Goal: Task Accomplishment & Management: Complete application form

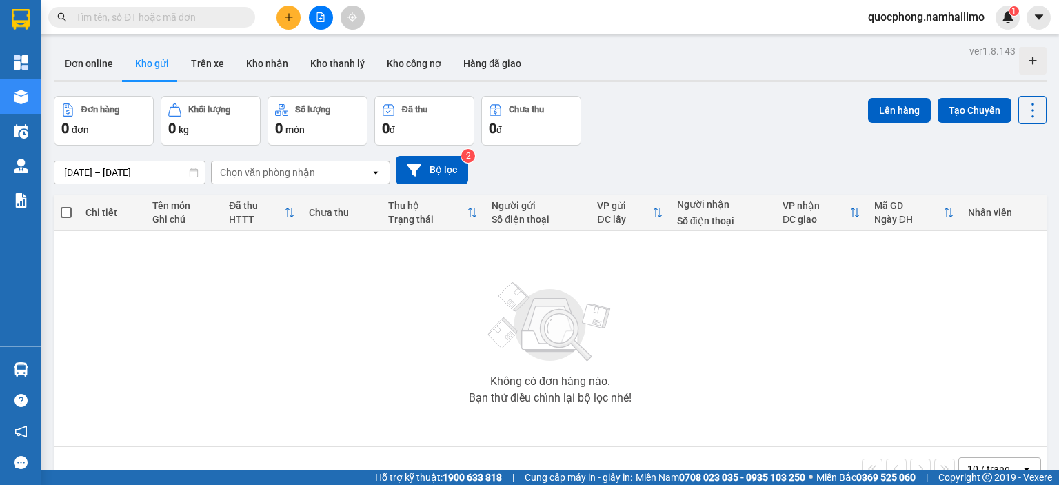
click at [149, 23] on input "text" at bounding box center [157, 17] width 163 height 15
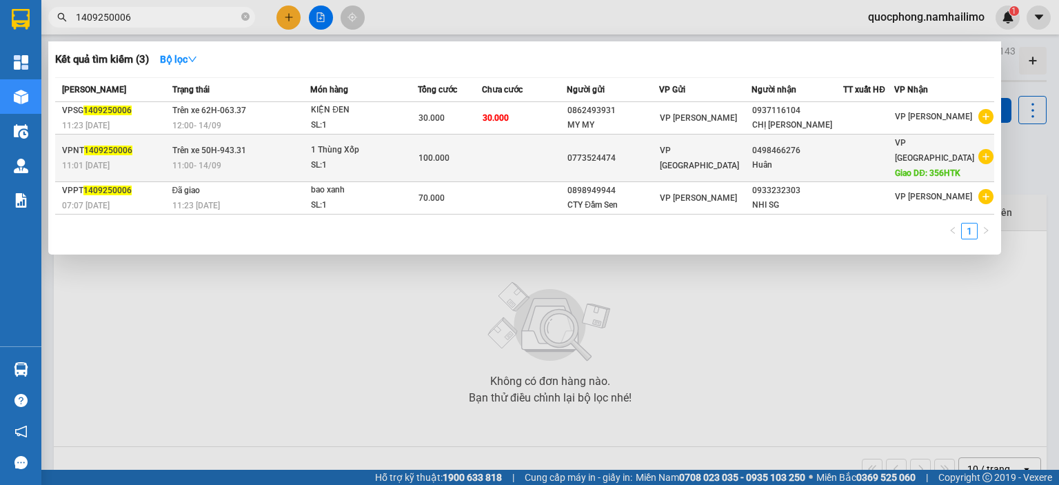
type input "1409250006"
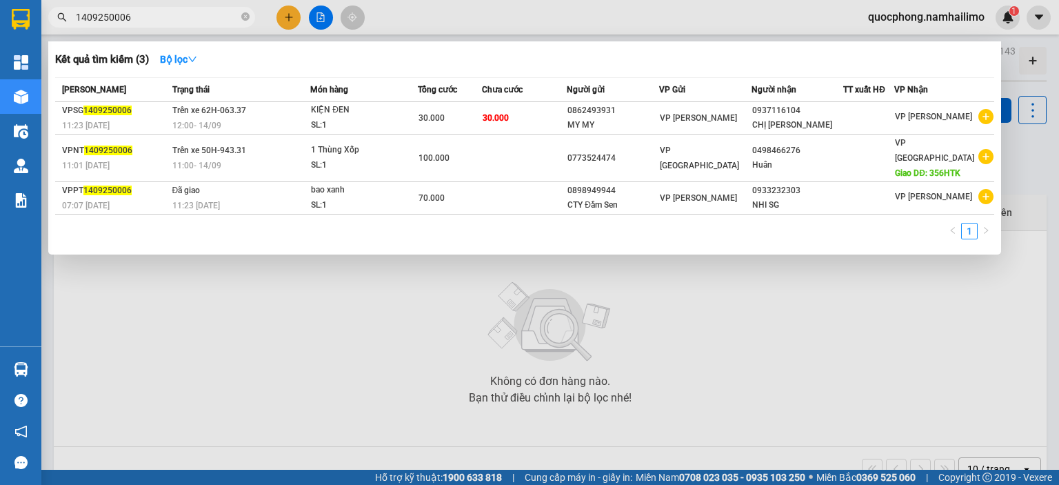
click at [481, 151] on div "100.000" at bounding box center [449, 157] width 63 height 15
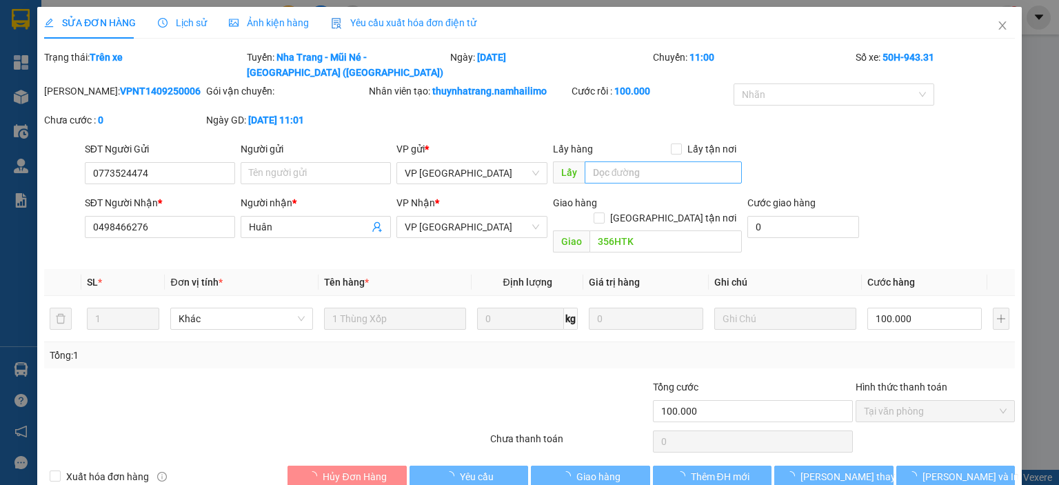
type input "0773524474"
type input "0498466276"
type input "Huân"
type input "356HTK"
type input "100.000"
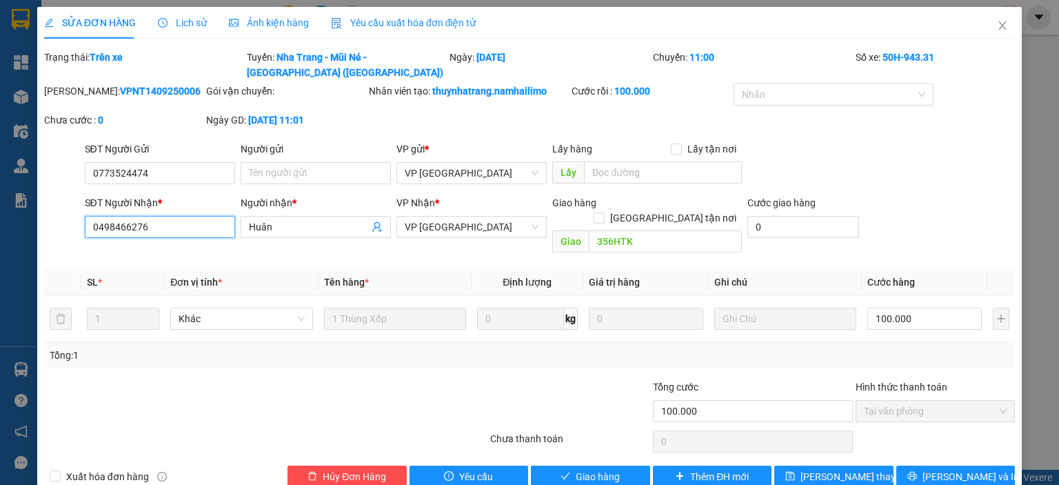
click at [168, 216] on input "0498466276" at bounding box center [160, 227] width 150 height 22
click at [107, 217] on input "0498466276" at bounding box center [160, 227] width 150 height 22
type input "0948466276"
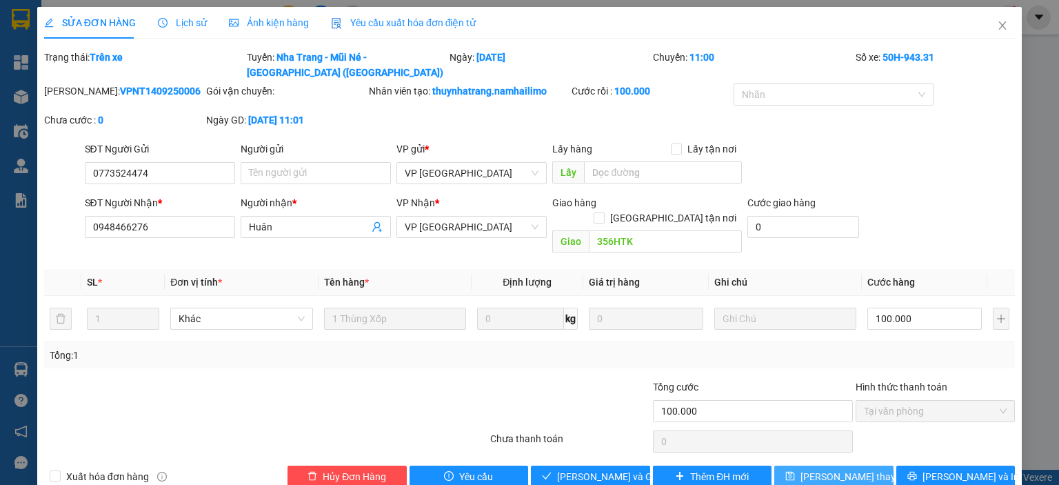
click at [824, 469] on span "[PERSON_NAME] thay đổi" at bounding box center [855, 476] width 110 height 15
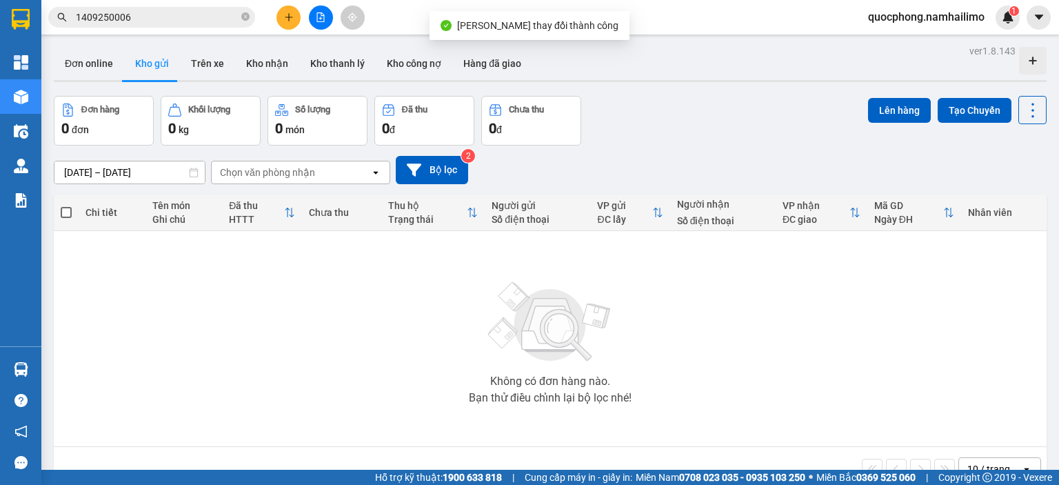
click at [138, 16] on input "1409250006" at bounding box center [157, 17] width 163 height 15
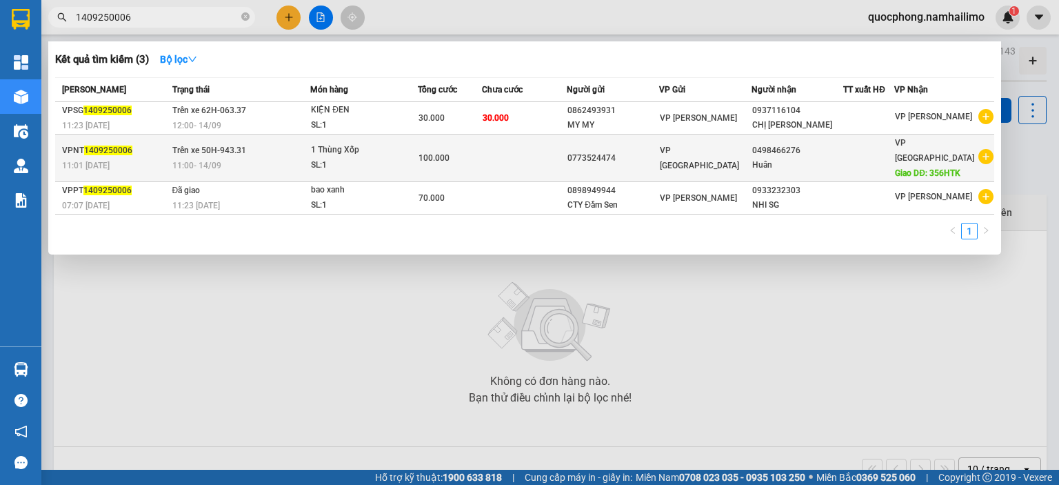
click at [481, 154] on div "100.000" at bounding box center [449, 157] width 63 height 15
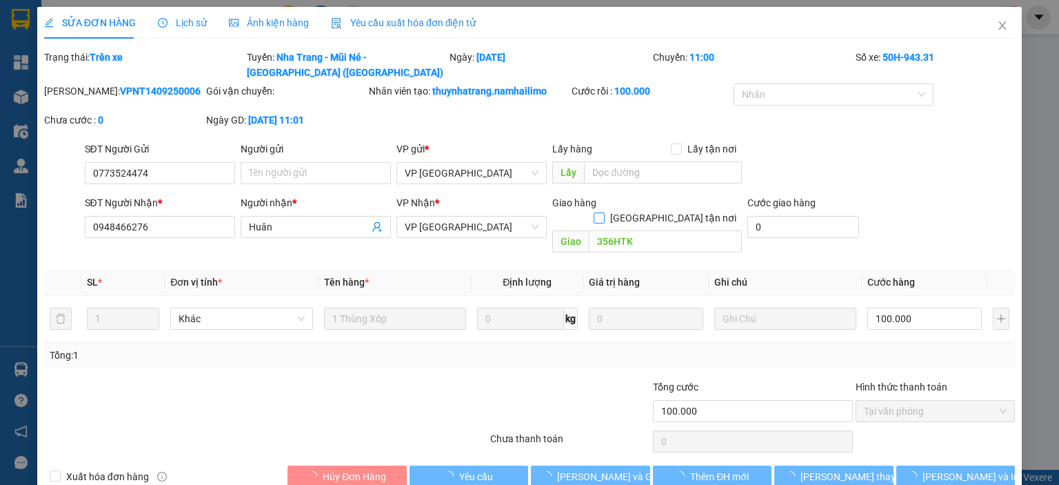
type input "0773524474"
type input "0948466276"
type input "Huân"
type input "356HTK"
type input "100.000"
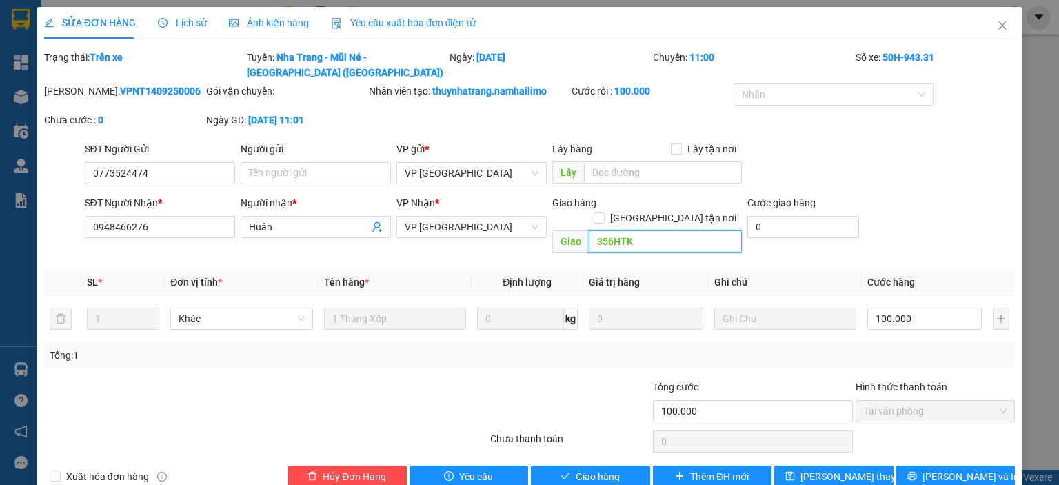
click at [652, 230] on input "356HTK" at bounding box center [665, 241] width 153 height 22
type input "356HTK - 2 THÙNG XỐP"
click at [831, 469] on span "[PERSON_NAME] thay đổi" at bounding box center [855, 476] width 110 height 15
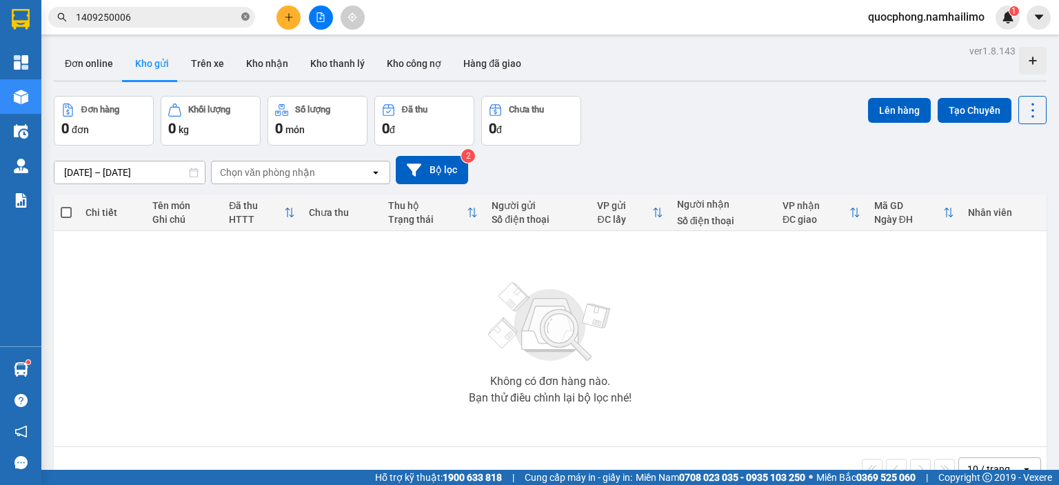
click at [245, 14] on icon "close-circle" at bounding box center [245, 16] width 8 height 8
click at [124, 16] on input "text" at bounding box center [157, 17] width 163 height 15
paste input "VPSG1309250040"
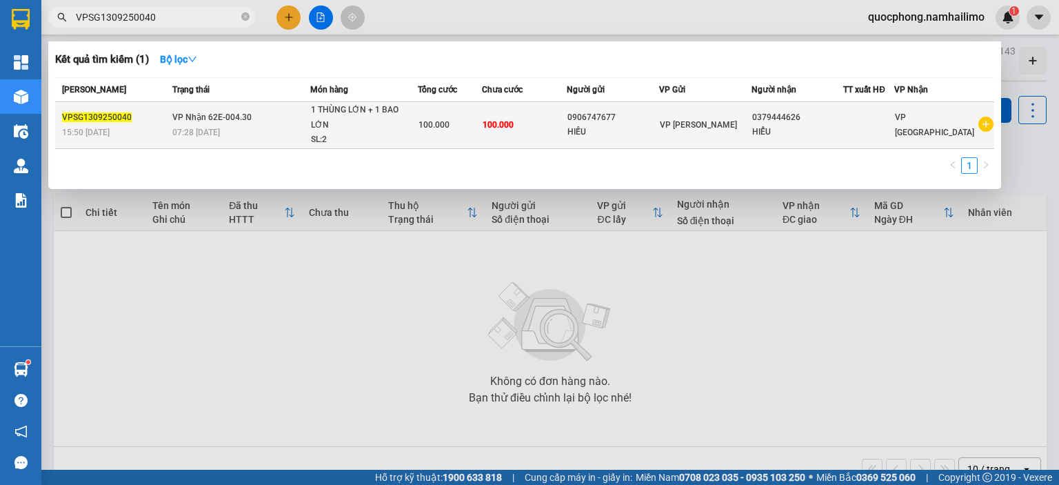
type input "VPSG1309250040"
click at [544, 133] on td "100.000" at bounding box center [524, 125] width 85 height 47
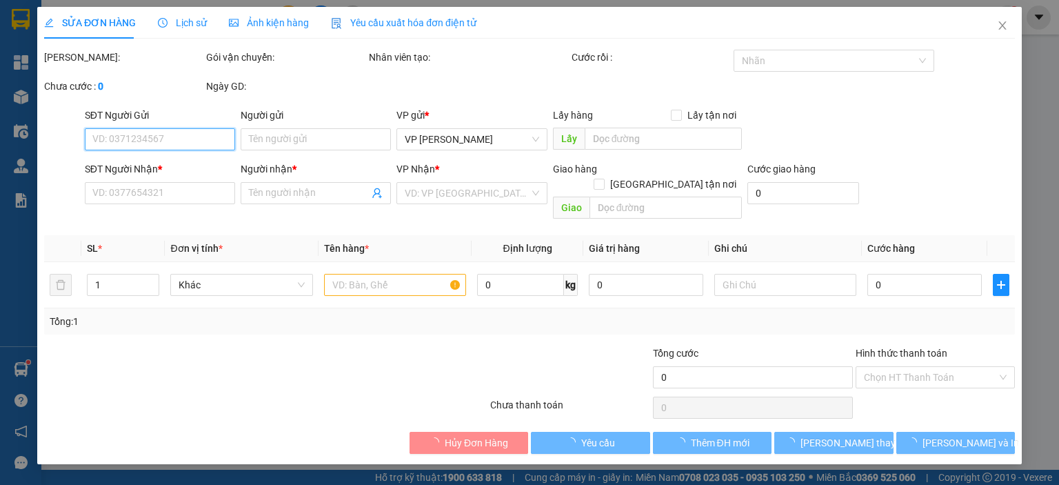
type input "0906747677"
type input "HIẾU"
type input "0379444626"
type input "HIỂU"
type input "100.000"
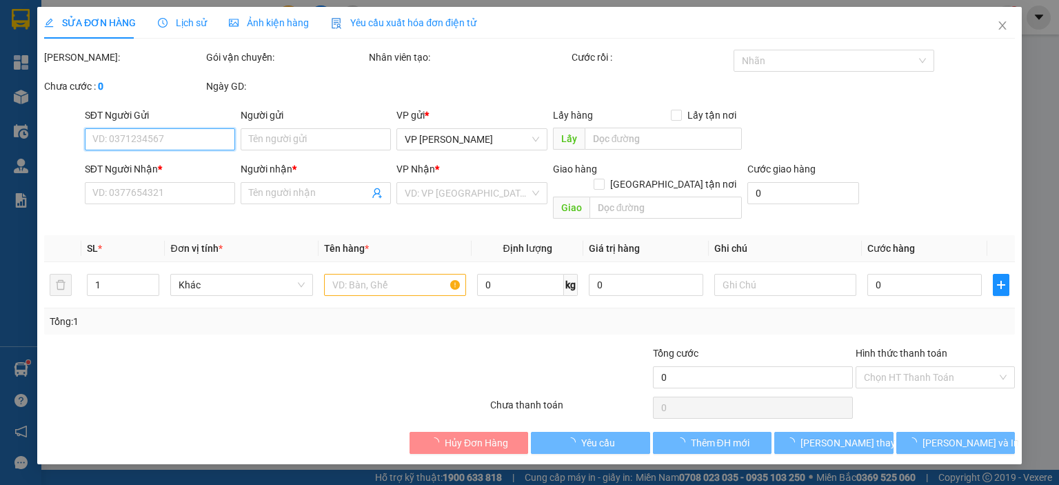
type input "100.000"
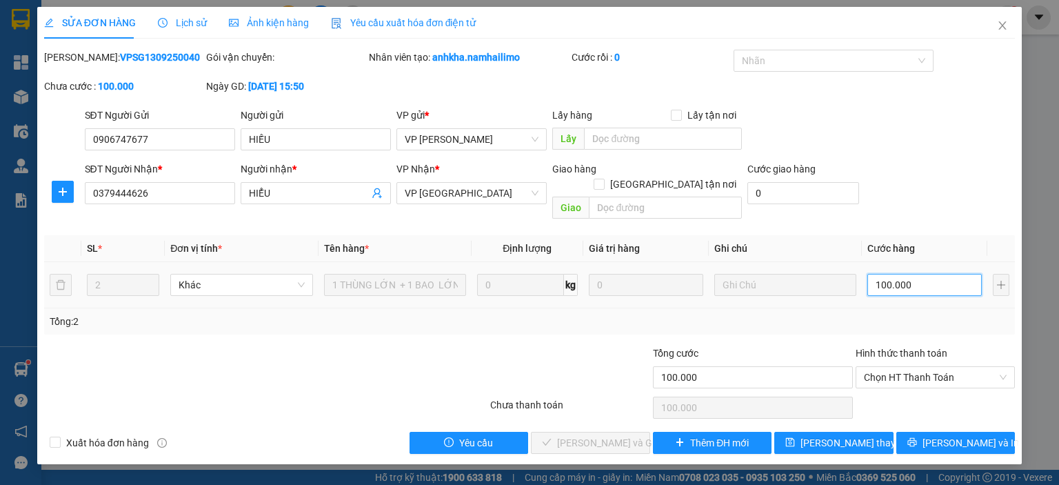
click at [935, 274] on input "100.000" at bounding box center [924, 285] width 114 height 22
type input "8"
type input "80"
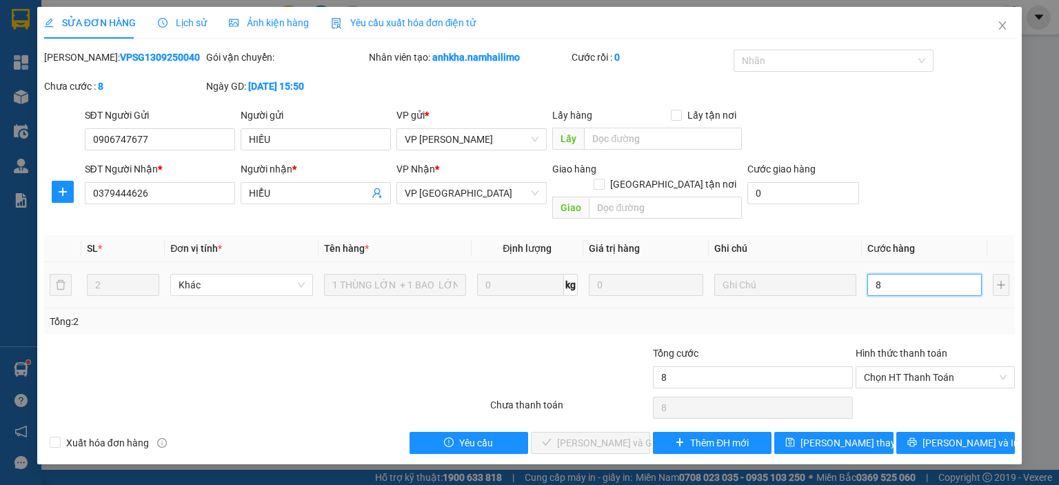
type input "80"
type input "800"
type input "8.000"
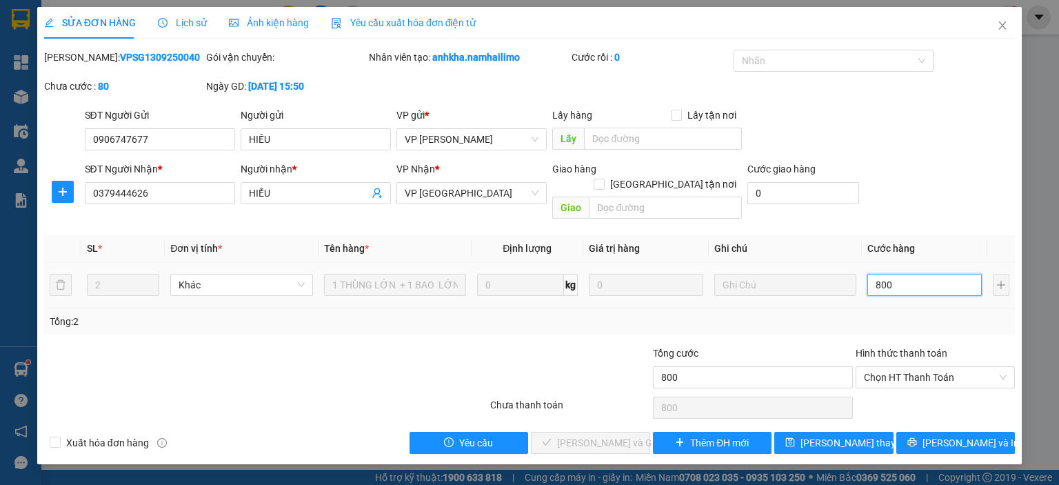
type input "8.000"
type input "80.000"
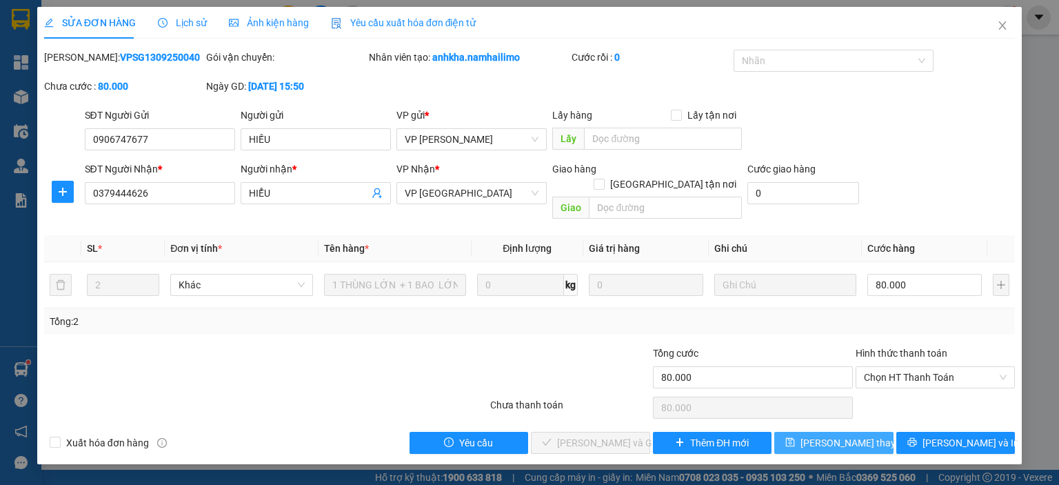
click at [795, 437] on icon "save" at bounding box center [790, 442] width 10 height 10
